Goal: Find specific page/section: Find specific page/section

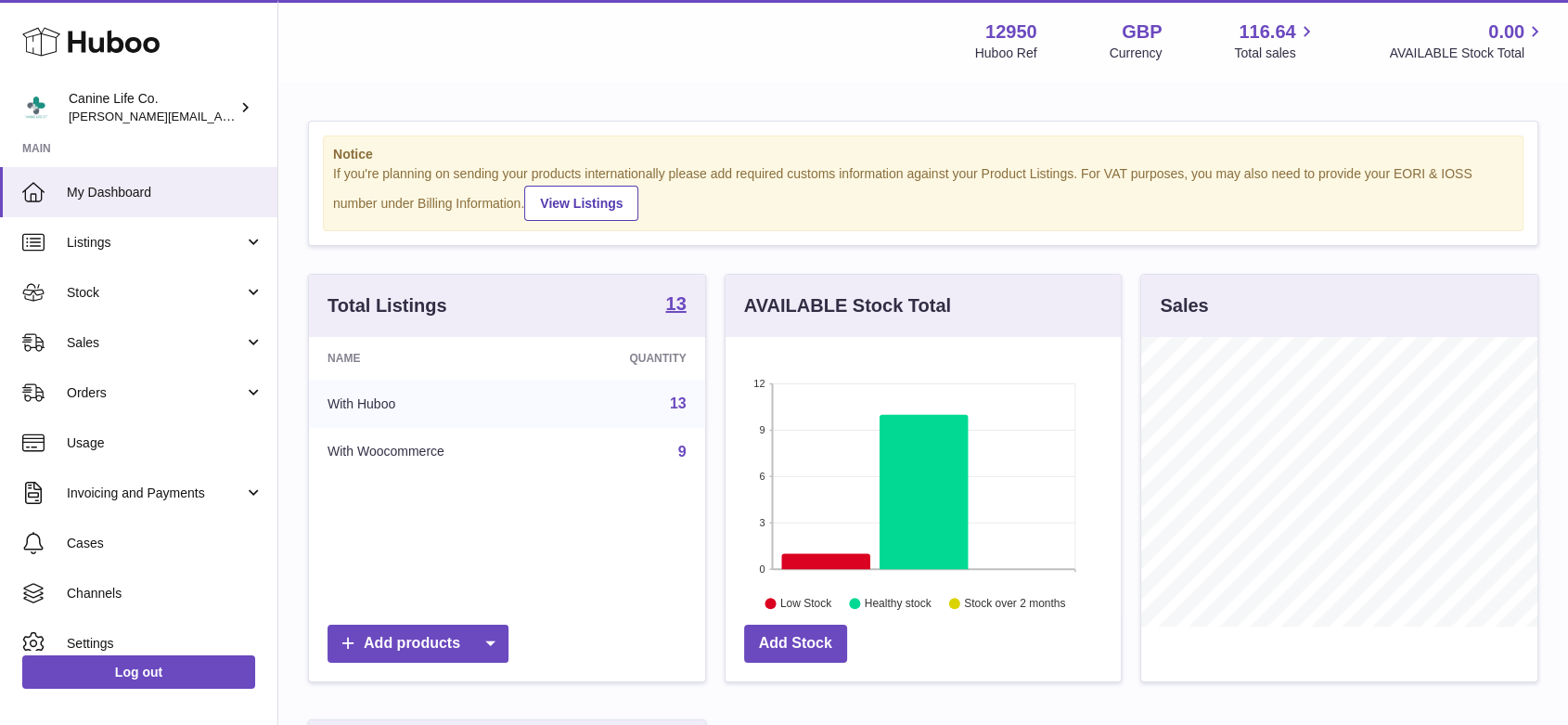
scroll to position [290, 395]
click at [106, 345] on span "Sales" at bounding box center [155, 343] width 178 height 18
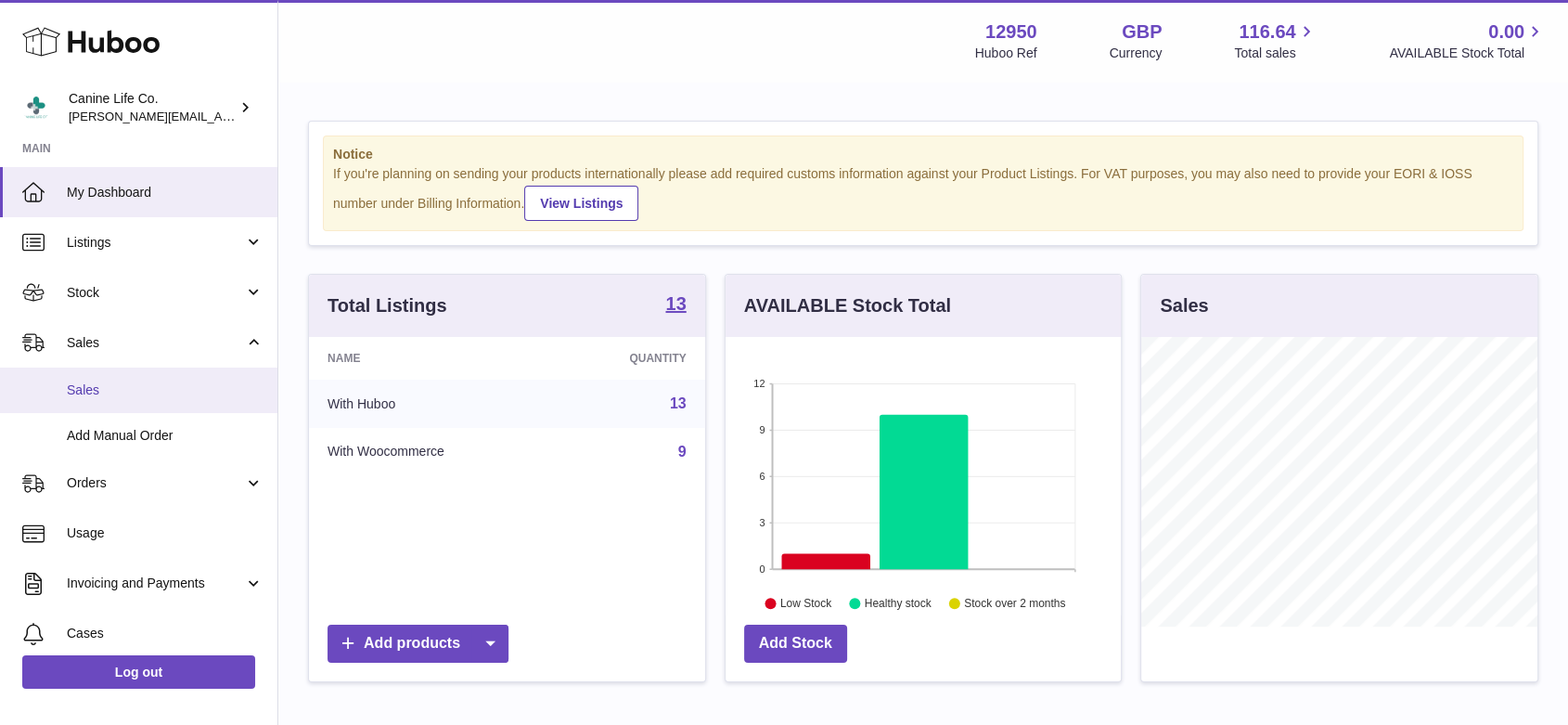
click at [132, 385] on span "Sales" at bounding box center [165, 390] width 196 height 18
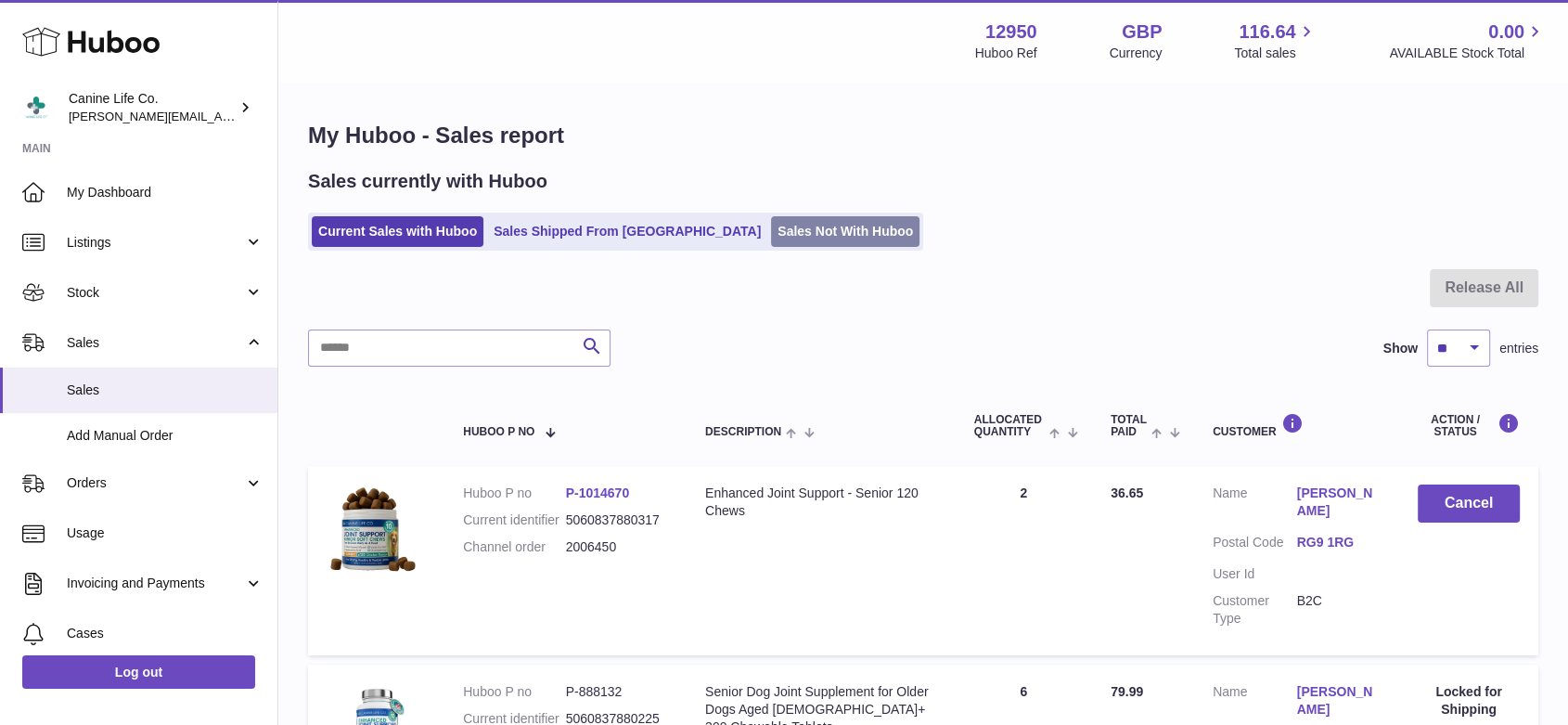
click at [771, 243] on link "Sales Not With Huboo" at bounding box center [845, 231] width 149 height 31
